Goal: Transaction & Acquisition: Purchase product/service

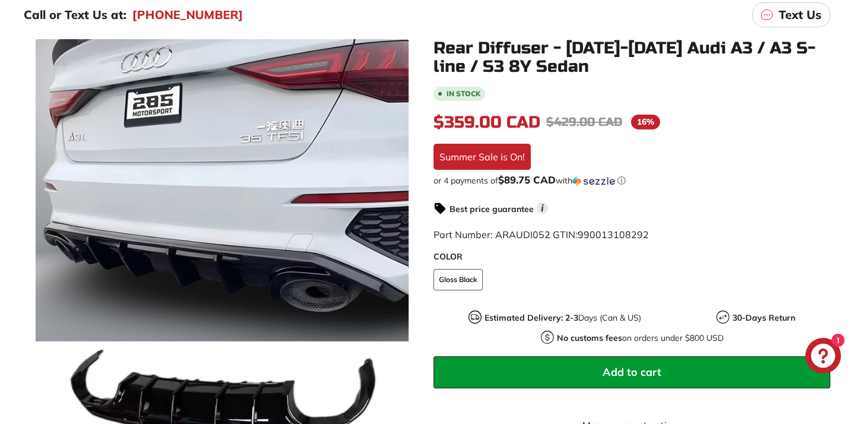
scroll to position [201, 0]
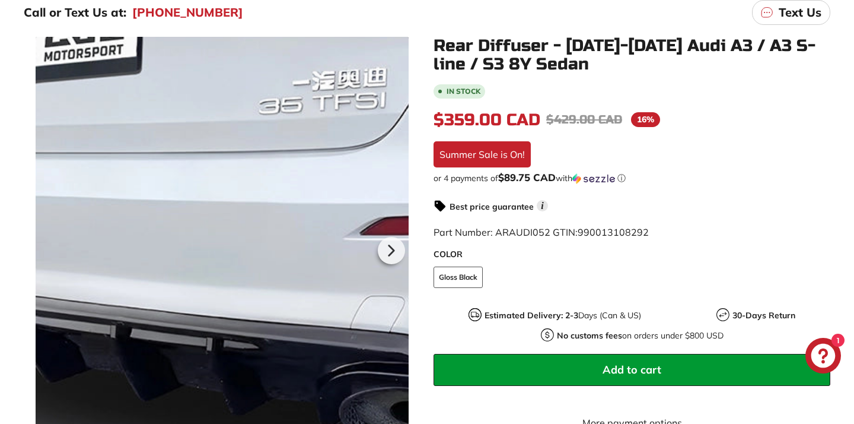
click at [221, 167] on div at bounding box center [222, 249] width 373 height 424
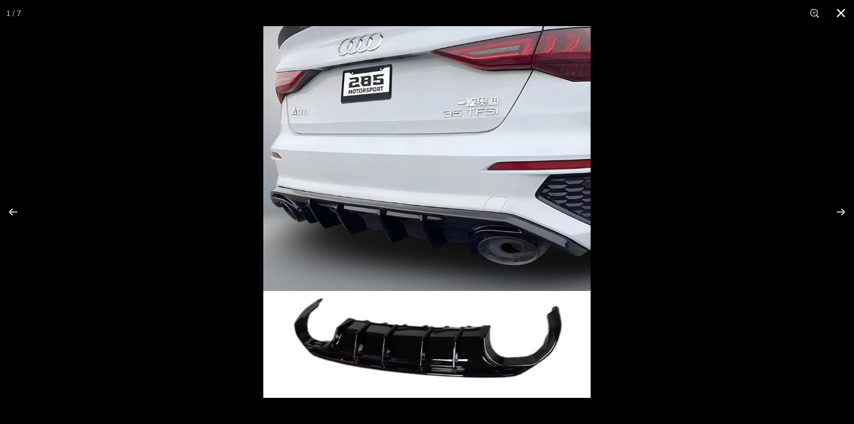
click at [839, 14] on button at bounding box center [841, 13] width 26 height 26
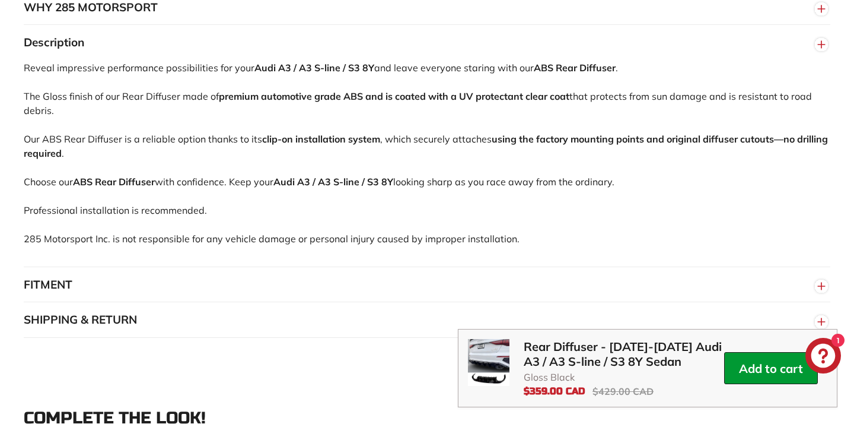
scroll to position [811, 0]
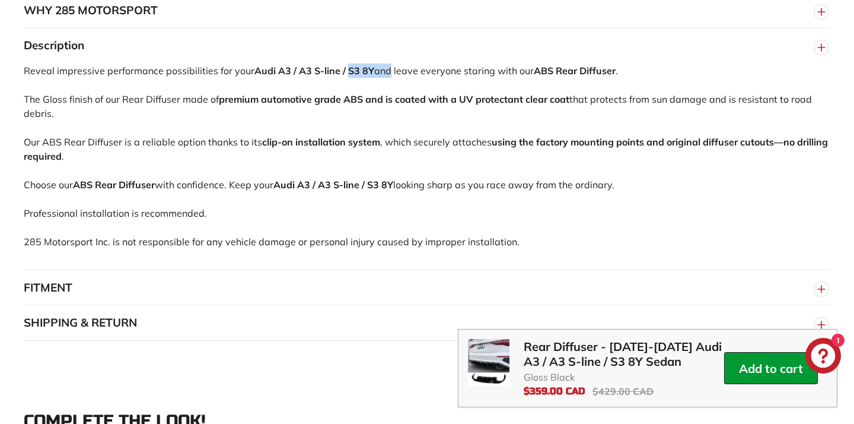
drag, startPoint x: 348, startPoint y: 82, endPoint x: 386, endPoint y: 84, distance: 38.6
click at [387, 84] on div "Reveal impressive performance possibilities for your Audi A3 / A3 S-line / S3 8…" at bounding box center [427, 166] width 807 height 206
click at [403, 128] on div "Reveal impressive performance possibilities for your Audi A3 / A3 S-line / S3 8…" at bounding box center [427, 166] width 807 height 206
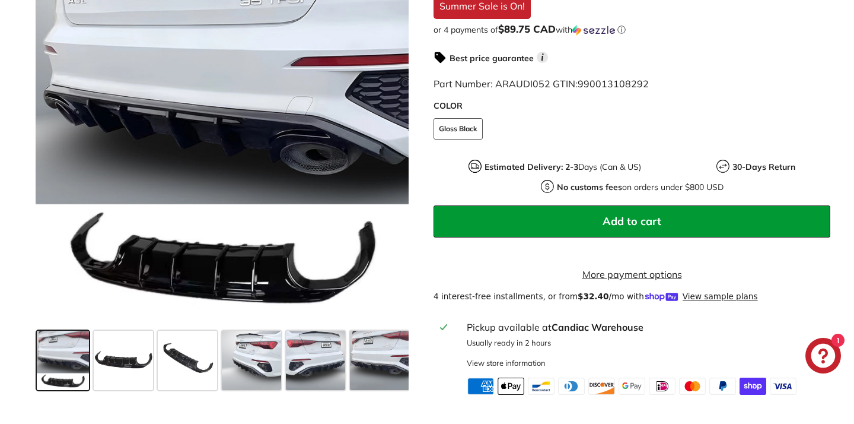
scroll to position [309, 0]
